Goal: Information Seeking & Learning: Learn about a topic

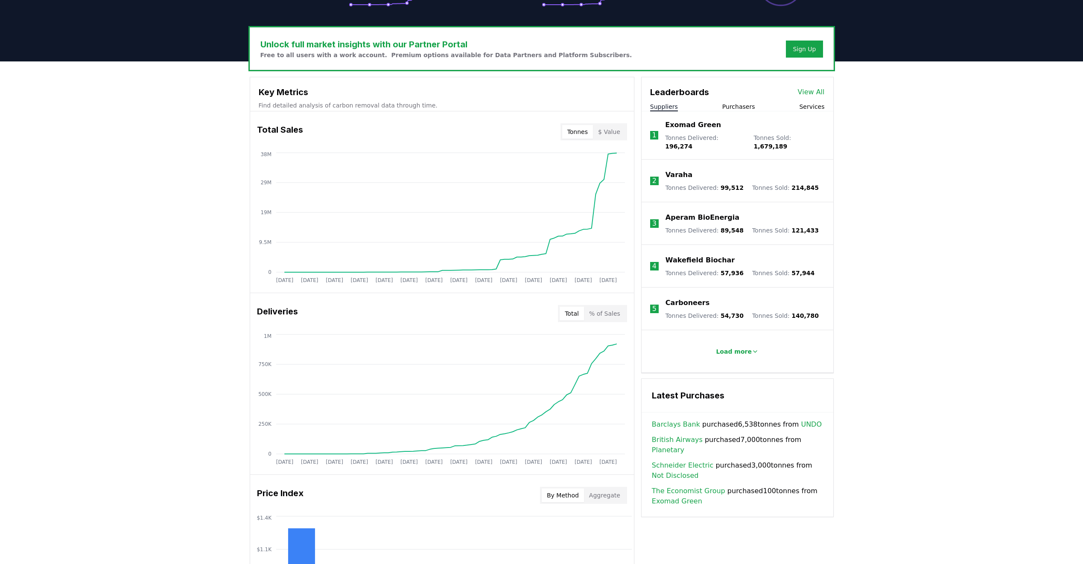
scroll to position [212, 0]
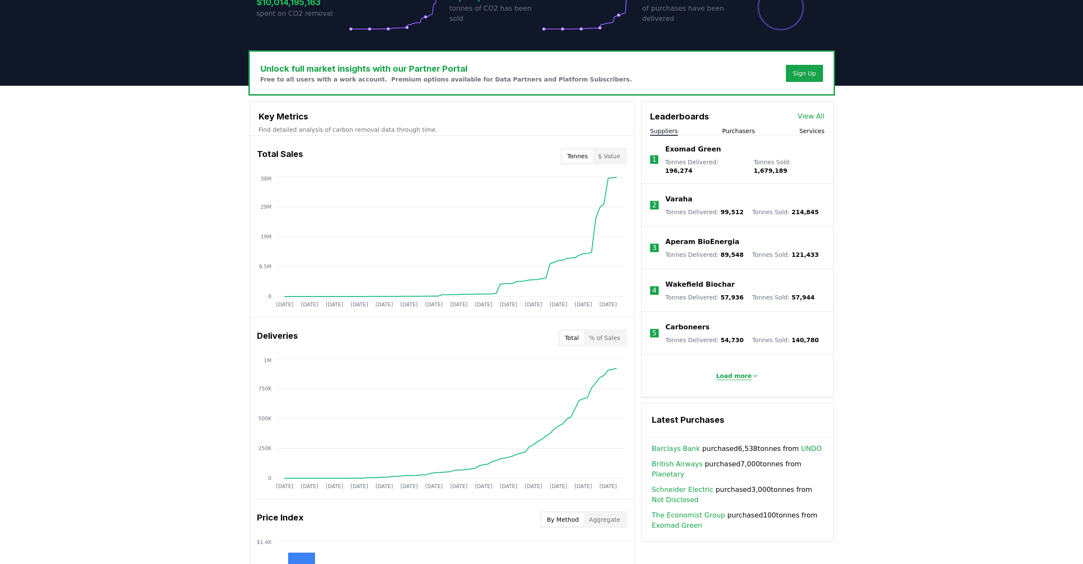
click at [731, 372] on p "Load more" at bounding box center [734, 376] width 36 height 9
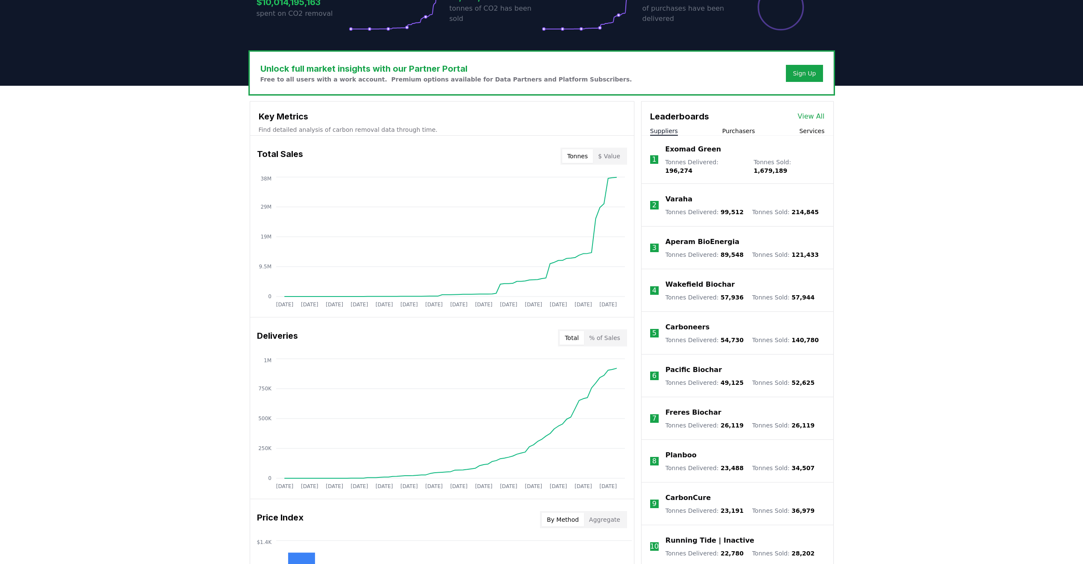
click at [740, 127] on button "Purchasers" at bounding box center [738, 131] width 33 height 9
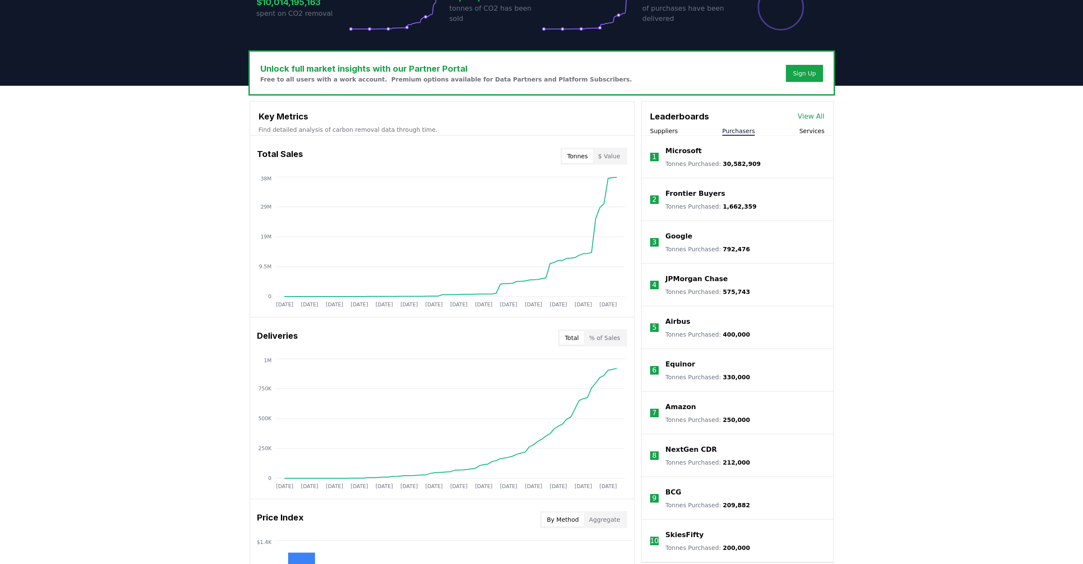
click at [810, 117] on link "View All" at bounding box center [811, 116] width 27 height 10
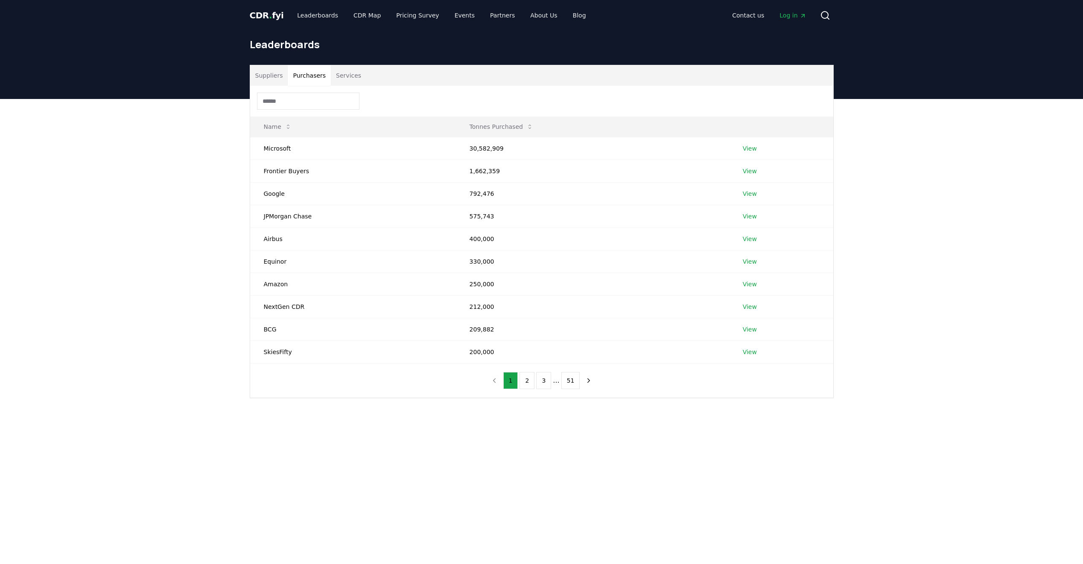
click at [312, 82] on button "Purchasers" at bounding box center [309, 75] width 43 height 20
click at [525, 384] on button "2" at bounding box center [526, 380] width 15 height 17
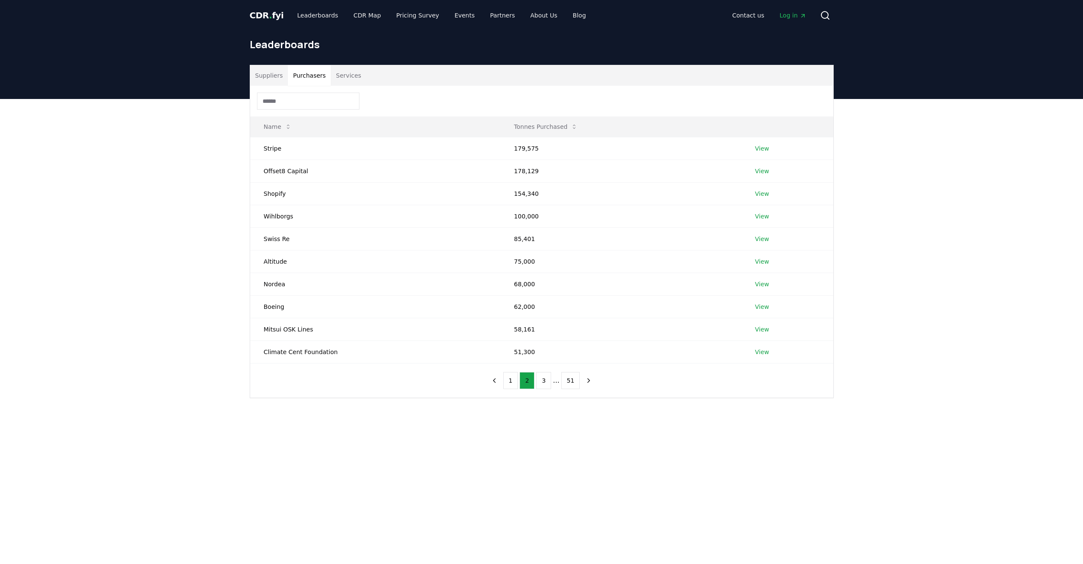
click at [315, 106] on input at bounding box center [308, 101] width 102 height 17
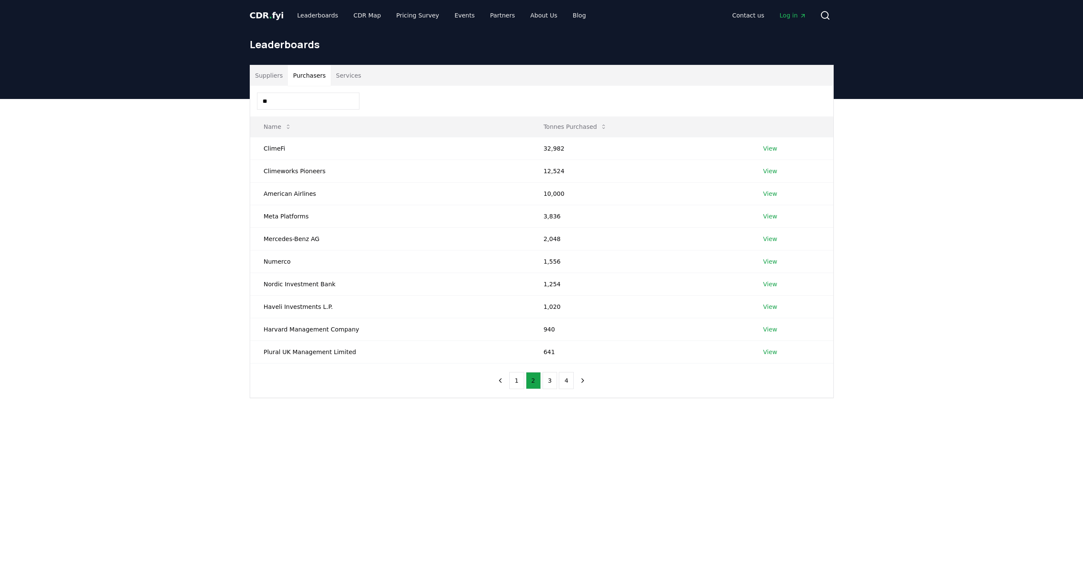
type input "*"
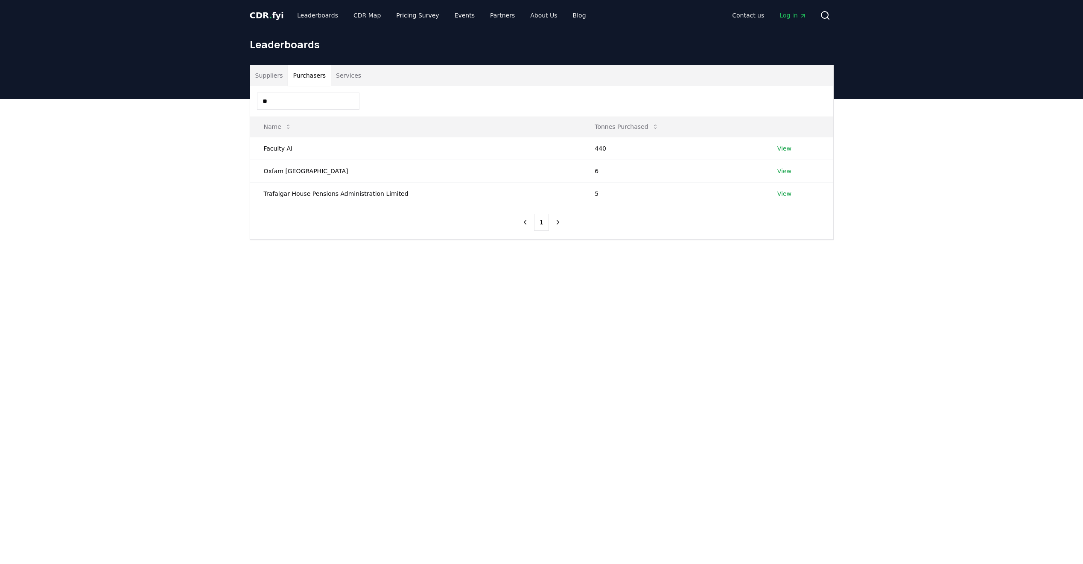
type input "*"
